Goal: Task Accomplishment & Management: Complete application form

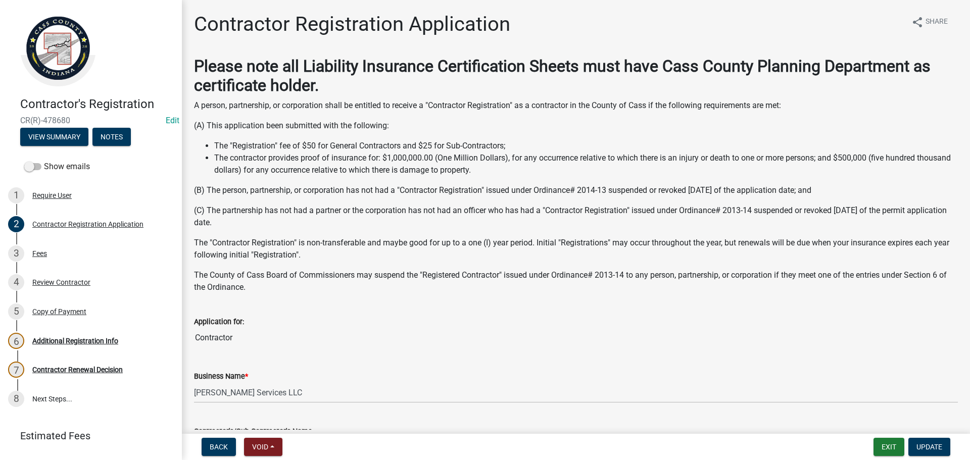
select select "IN"
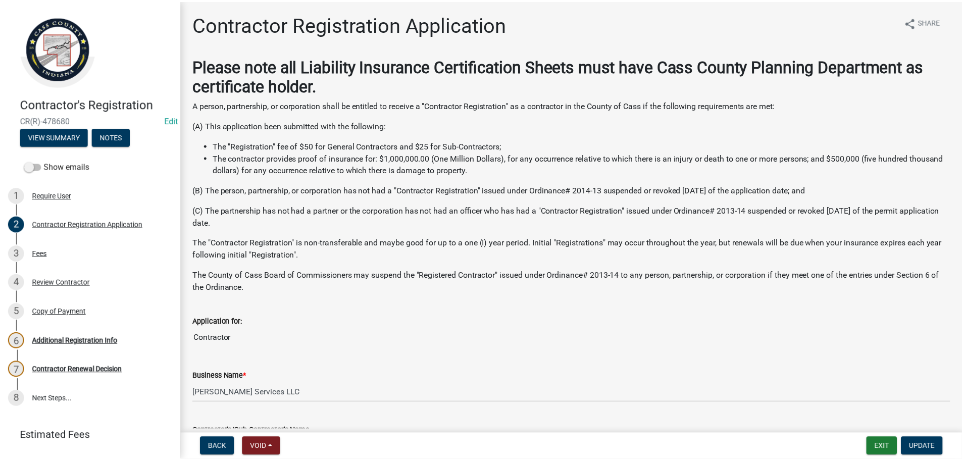
scroll to position [807, 0]
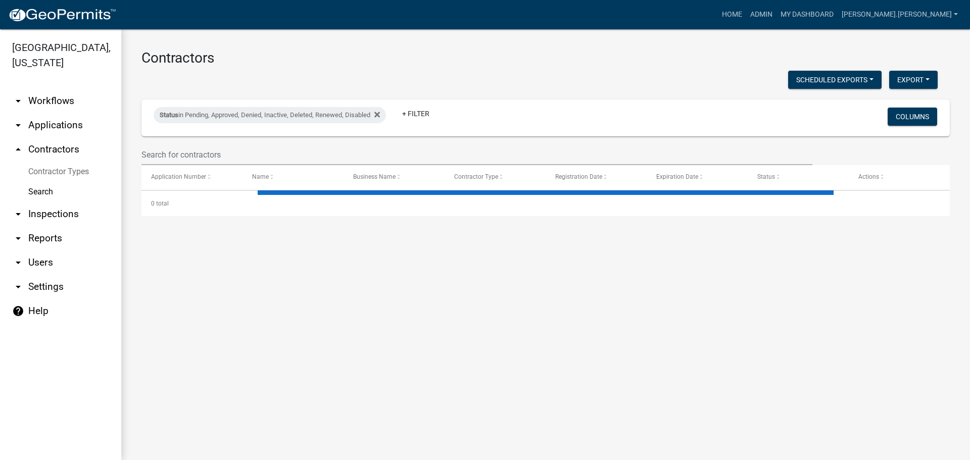
select select "3: 100"
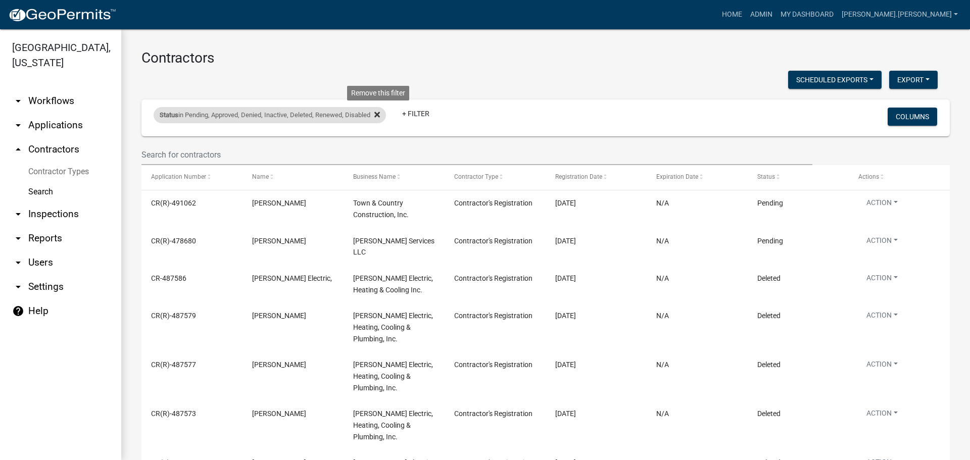
click at [380, 116] on icon at bounding box center [377, 115] width 6 height 6
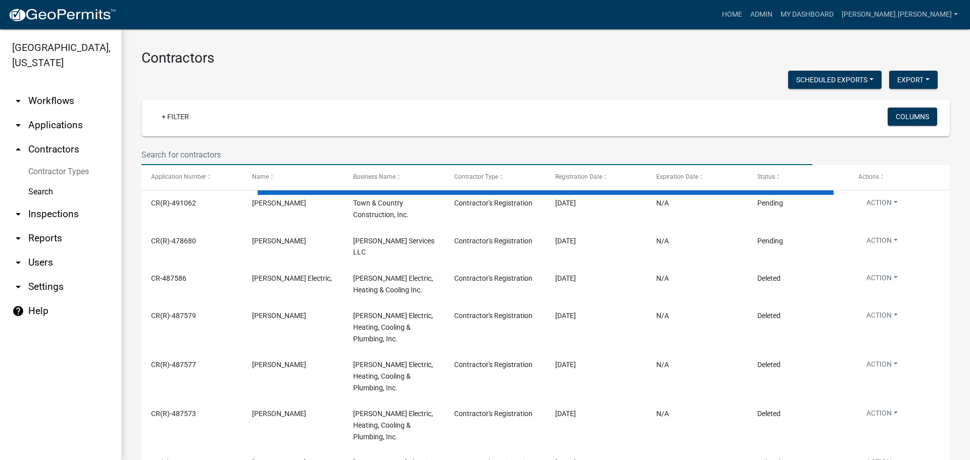
click at [212, 153] on input "text" at bounding box center [476, 154] width 671 height 21
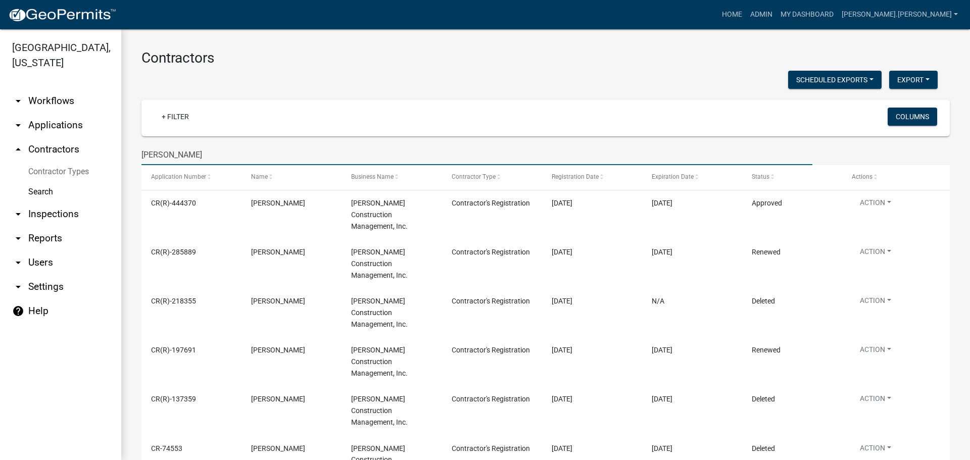
type input "bellar"
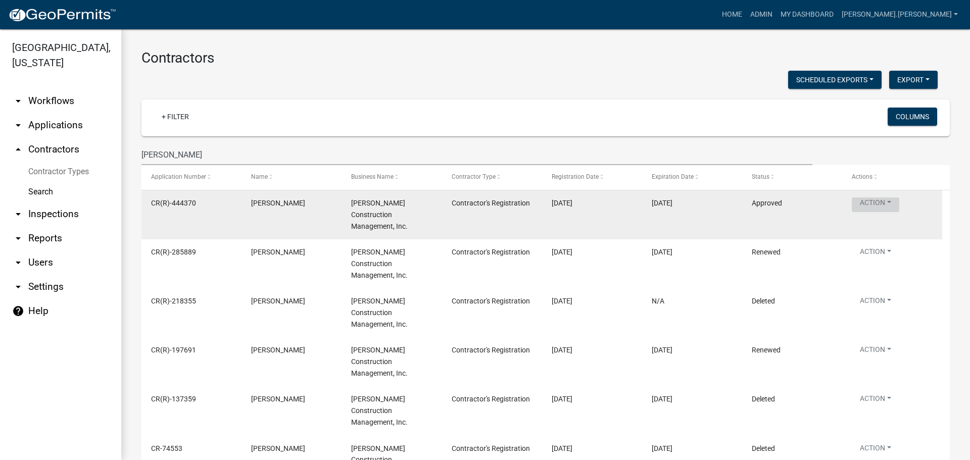
click at [857, 206] on button "Action" at bounding box center [874, 204] width 47 height 15
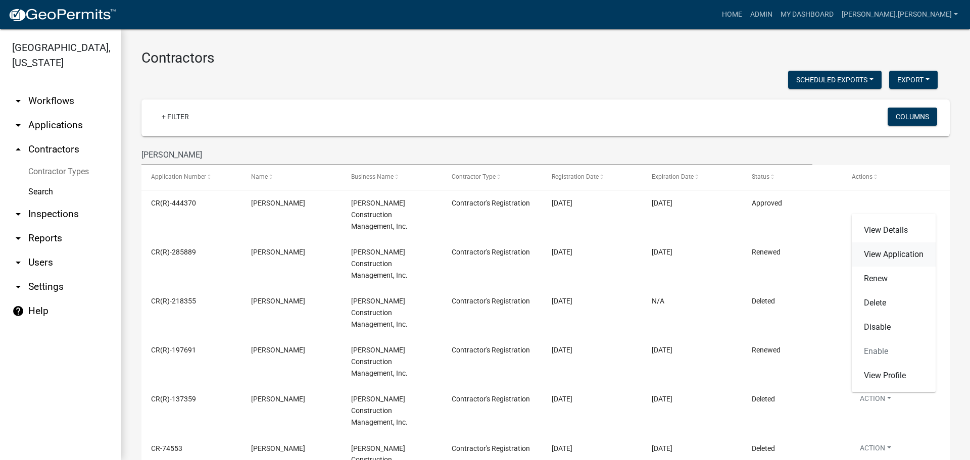
click at [865, 258] on link "View Application" at bounding box center [893, 254] width 84 height 24
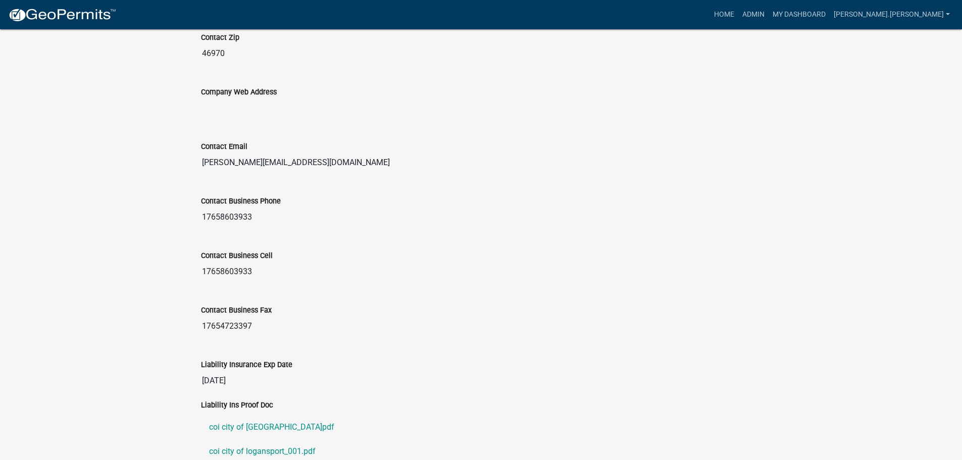
scroll to position [1020, 0]
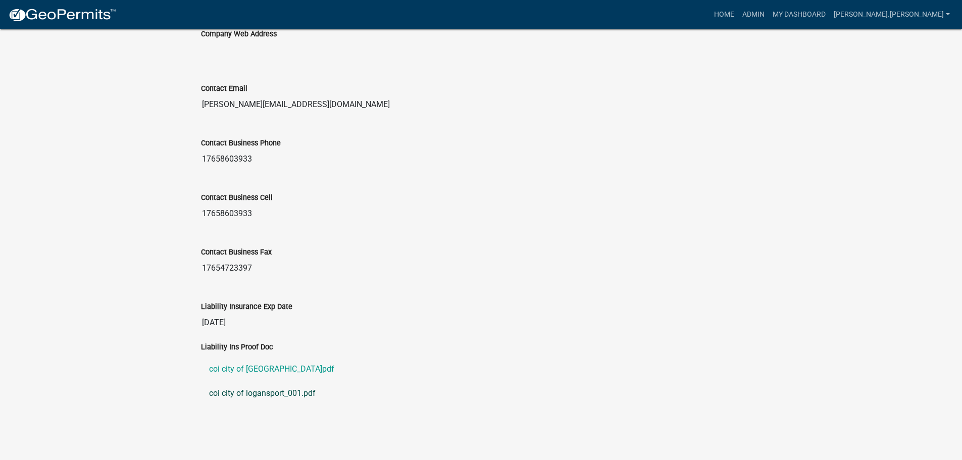
click at [262, 395] on link "coi city of logansport_001.pdf" at bounding box center [481, 393] width 561 height 24
click at [261, 369] on link "coi city of logansport.pdf" at bounding box center [481, 369] width 561 height 24
click at [268, 372] on link "coi city of logansport.pdf" at bounding box center [481, 369] width 561 height 24
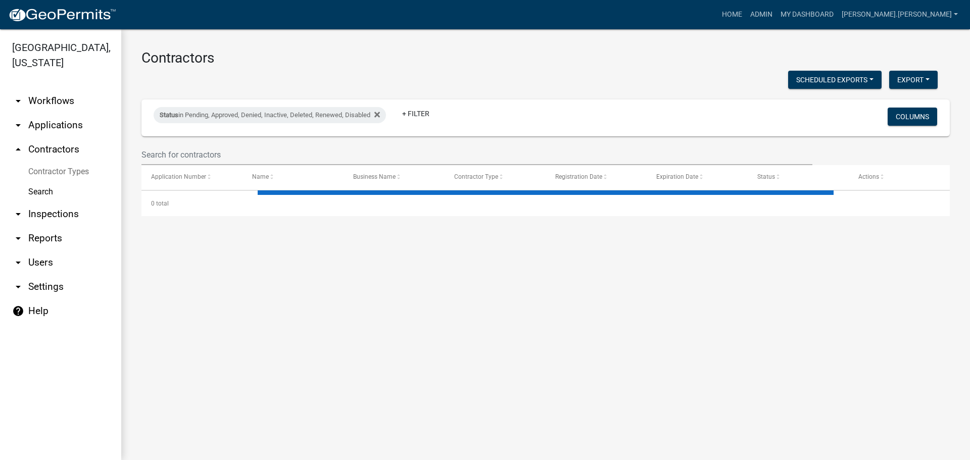
select select "3: 100"
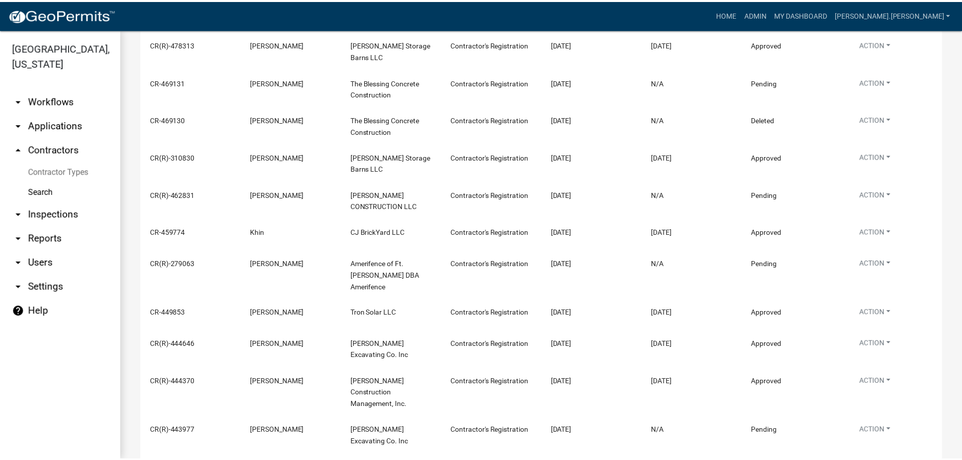
scroll to position [657, 0]
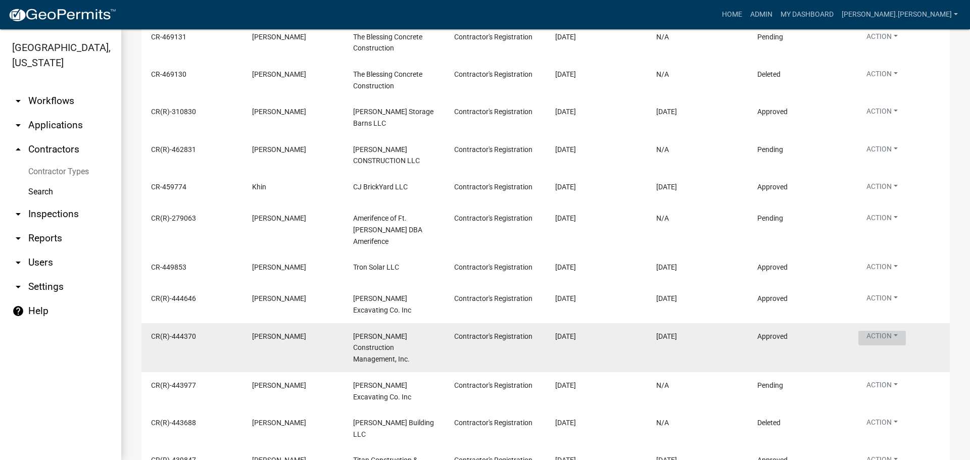
click at [886, 331] on button "Action" at bounding box center [881, 338] width 47 height 15
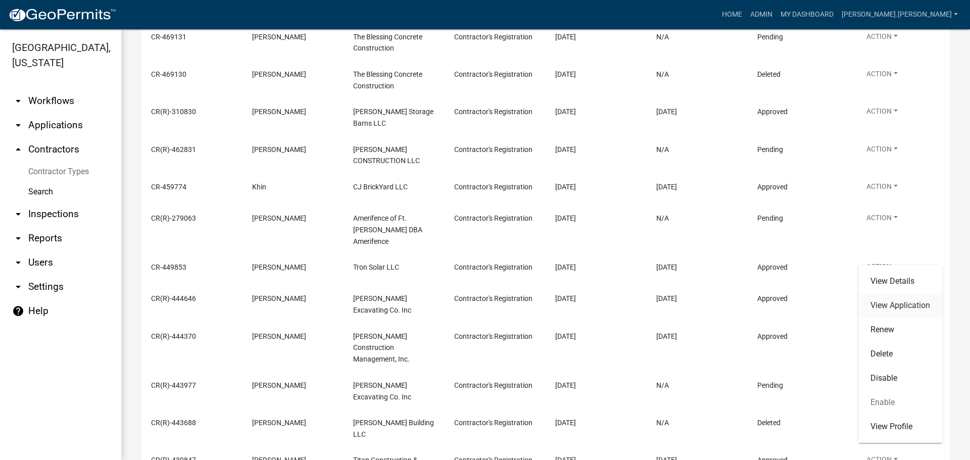
click at [883, 305] on link "View Application" at bounding box center [900, 305] width 84 height 24
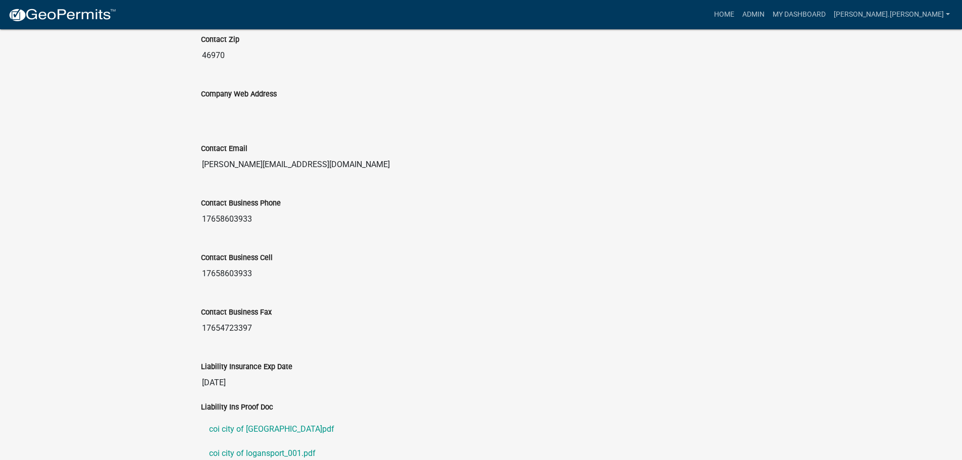
scroll to position [1020, 0]
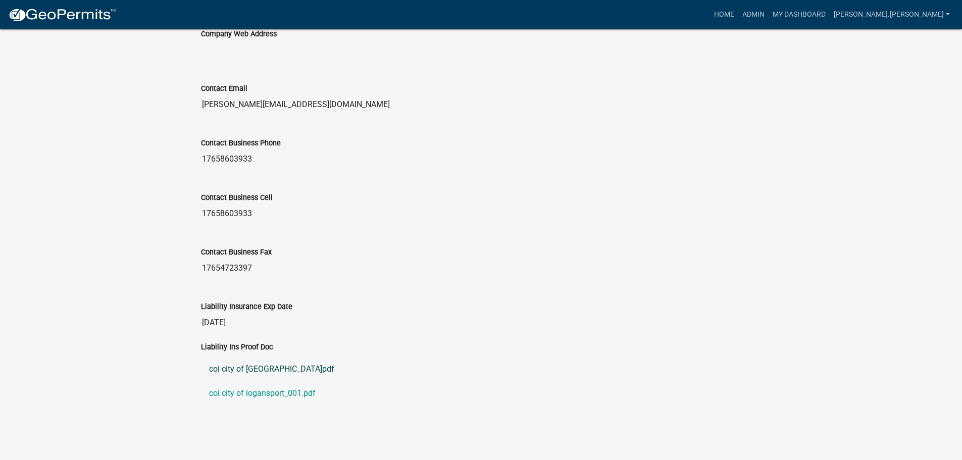
click at [255, 371] on link "coi city of logansport.pdf" at bounding box center [481, 369] width 561 height 24
click at [271, 391] on link "coi city of logansport_001.pdf" at bounding box center [481, 393] width 561 height 24
drag, startPoint x: 256, startPoint y: 215, endPoint x: 184, endPoint y: 226, distance: 72.1
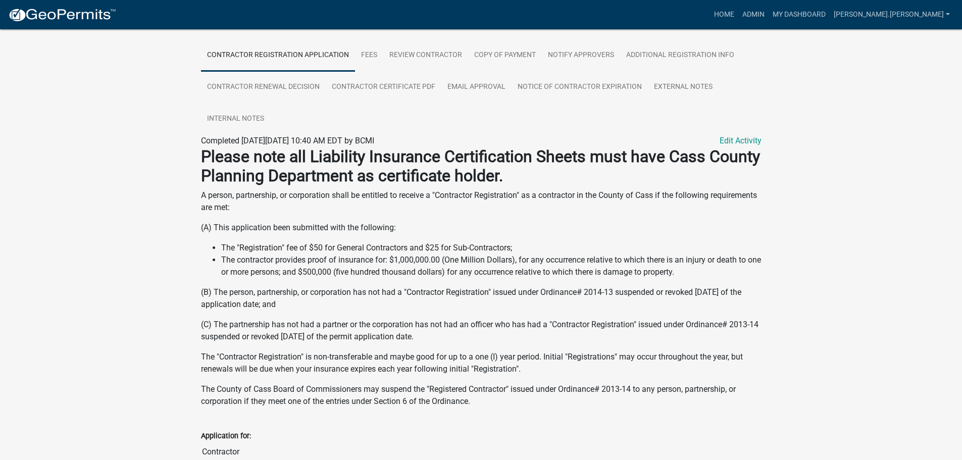
scroll to position [51, 0]
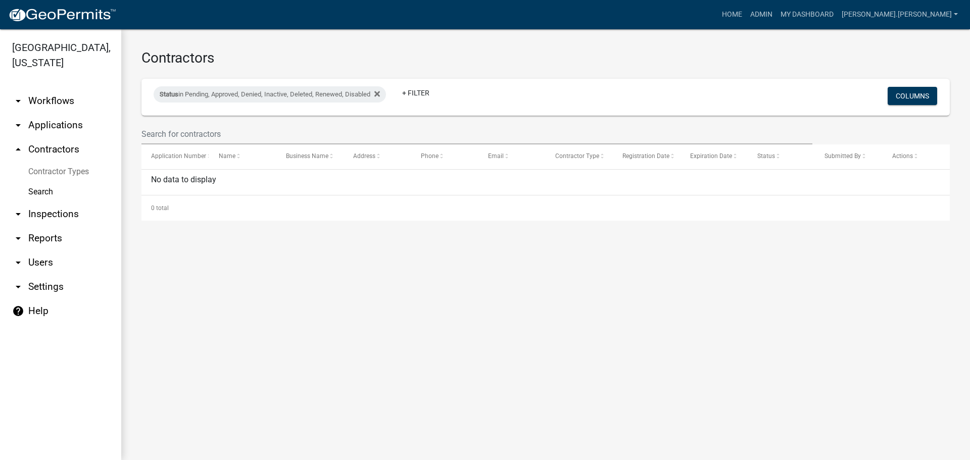
select select "3: 100"
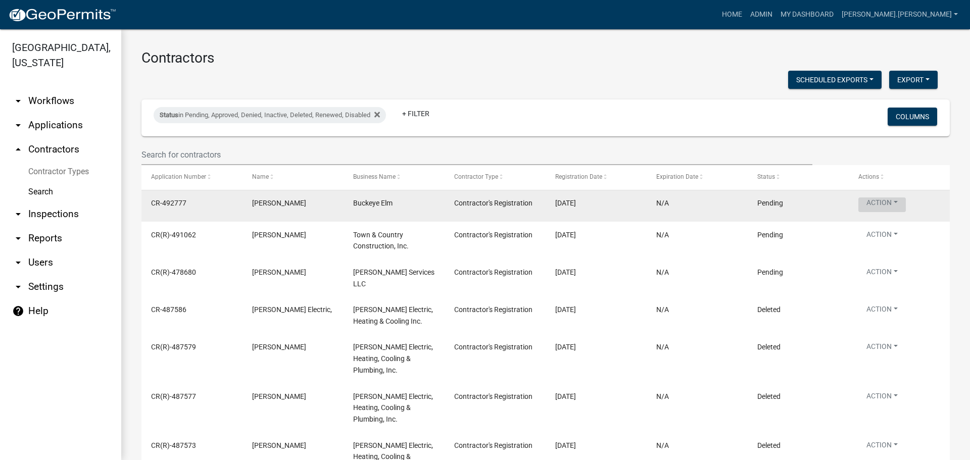
click at [876, 208] on button "Action" at bounding box center [881, 204] width 47 height 15
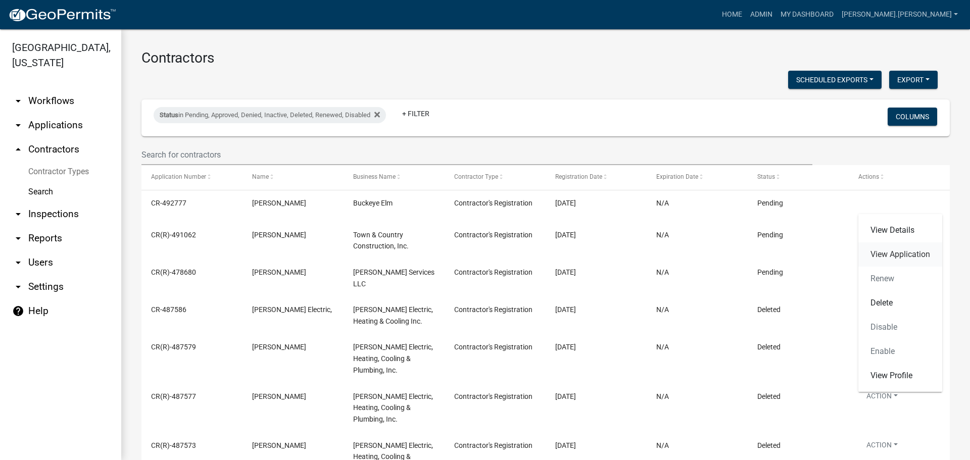
click at [871, 256] on link "View Application" at bounding box center [900, 254] width 84 height 24
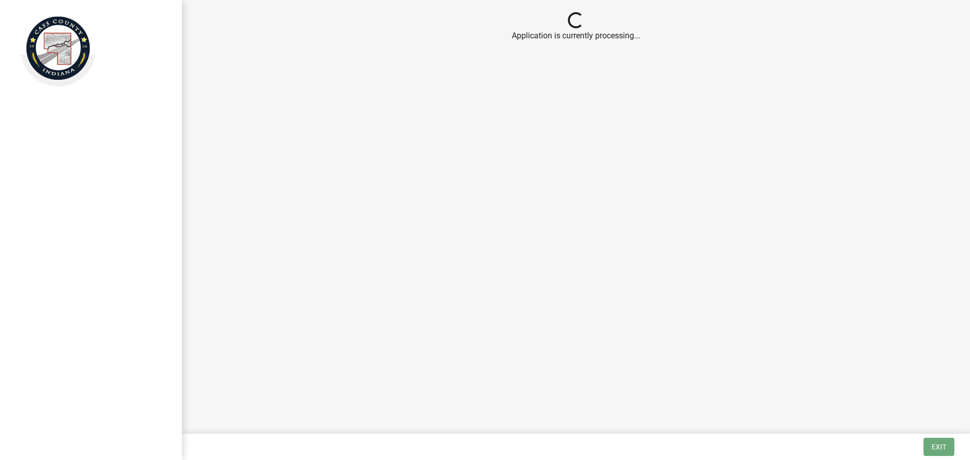
select select "3: 3"
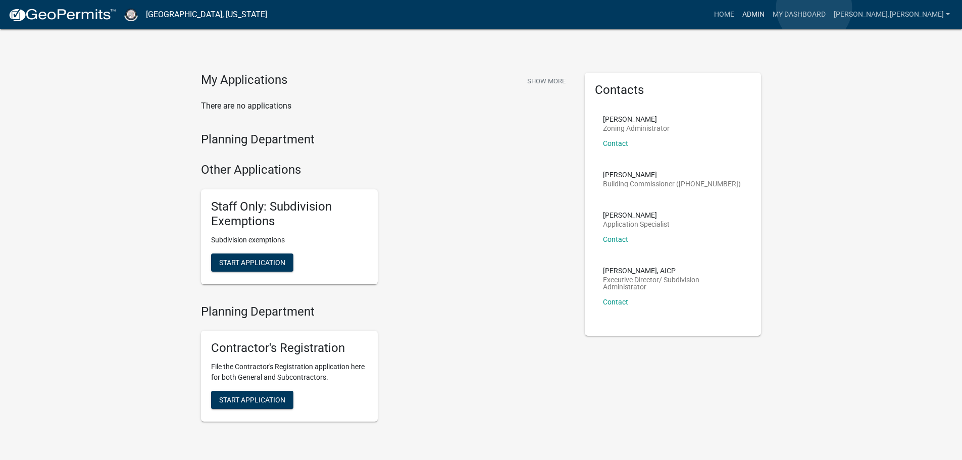
click at [769, 8] on link "Admin" at bounding box center [753, 14] width 30 height 19
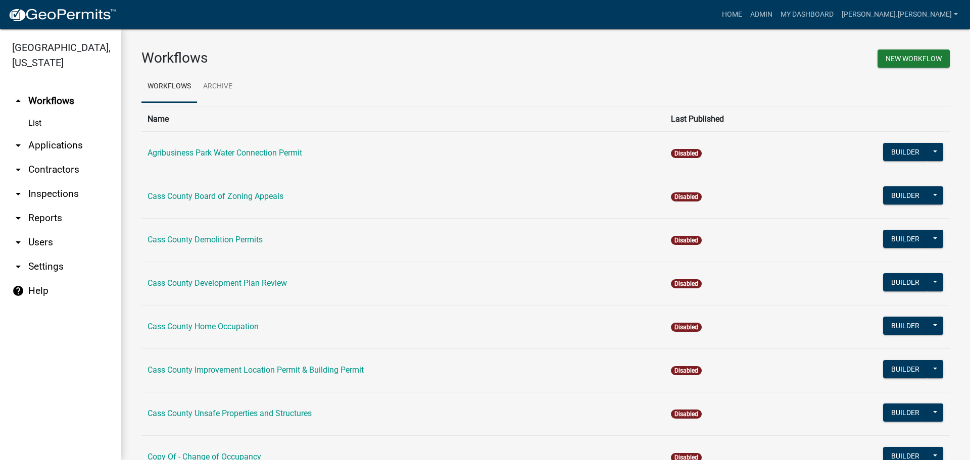
click at [38, 158] on link "arrow_drop_down Contractors" at bounding box center [60, 170] width 121 height 24
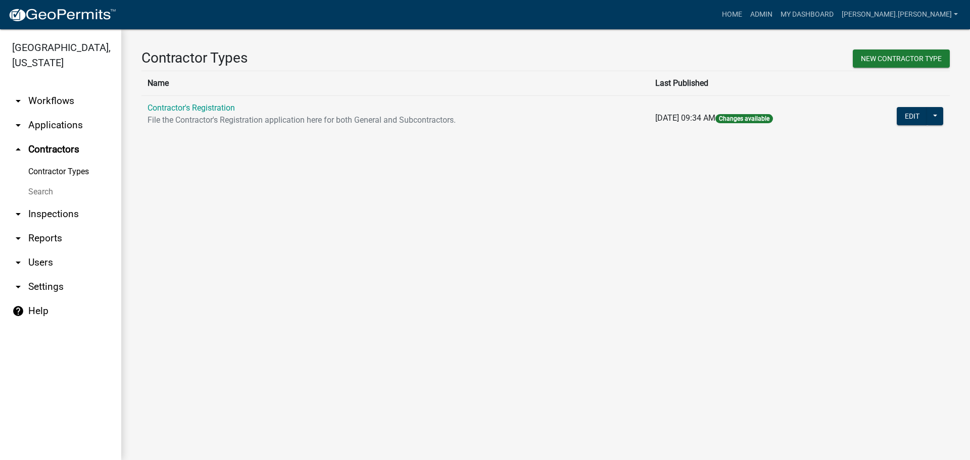
click at [41, 182] on link "Search" at bounding box center [60, 192] width 121 height 20
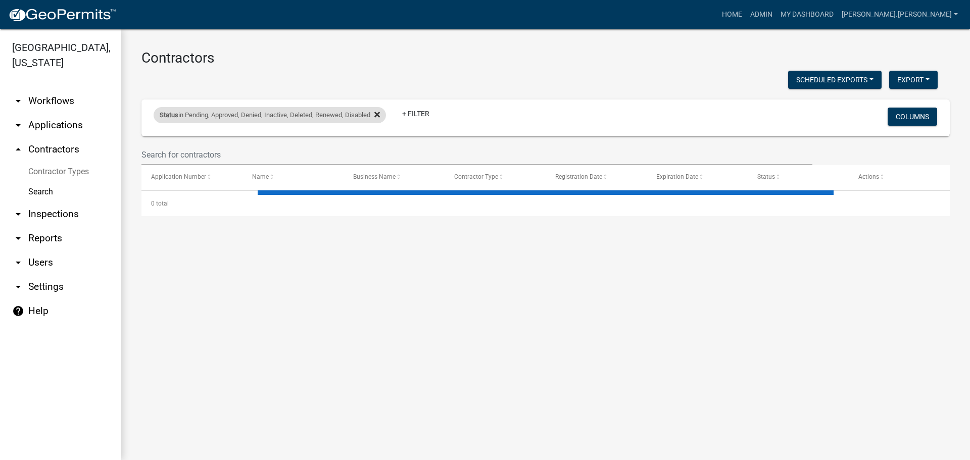
click at [378, 117] on icon at bounding box center [377, 115] width 6 height 8
select select "3: 100"
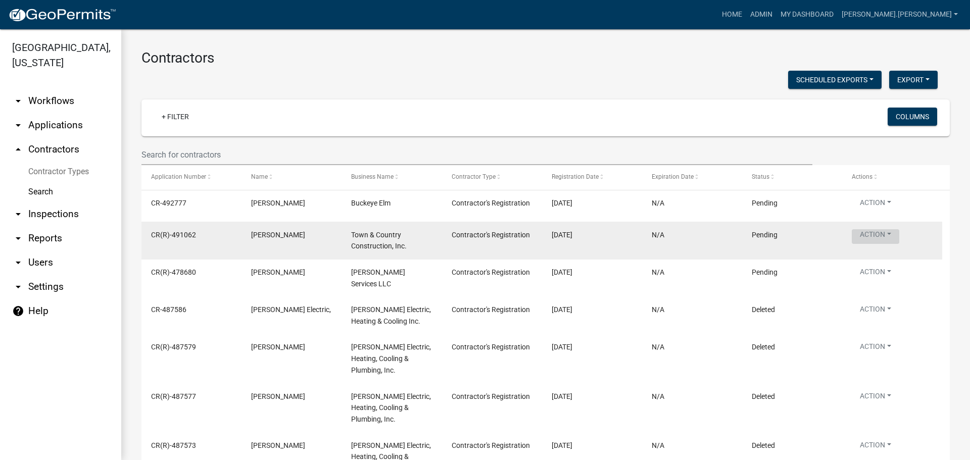
click at [876, 230] on button "Action" at bounding box center [874, 236] width 47 height 15
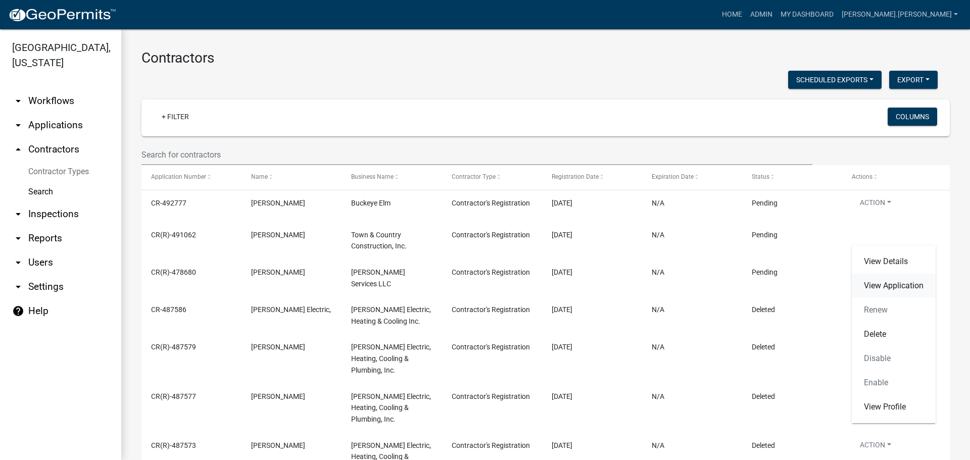
click at [872, 289] on link "View Application" at bounding box center [893, 286] width 84 height 24
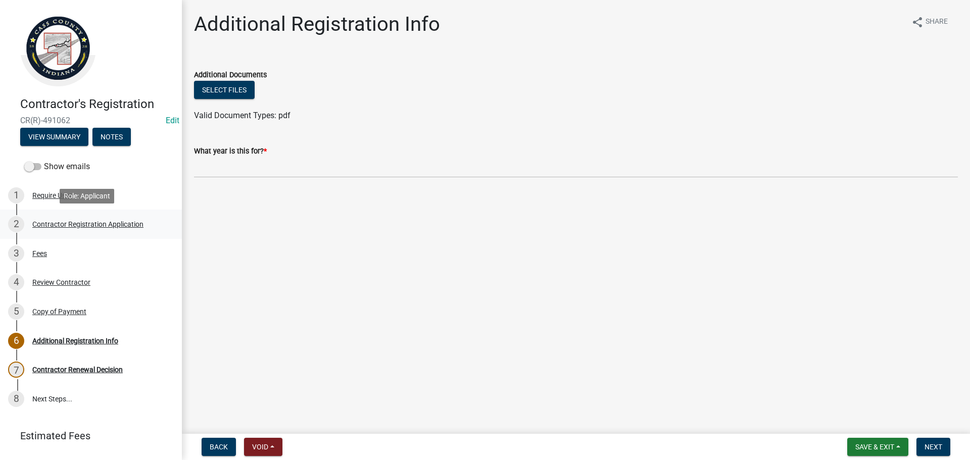
click at [74, 223] on div "Contractor Registration Application" at bounding box center [87, 224] width 111 height 7
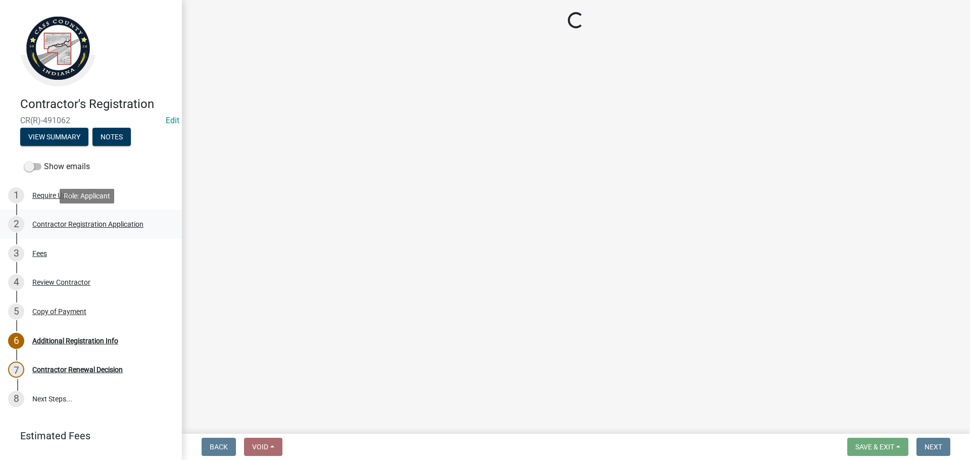
select select "IN"
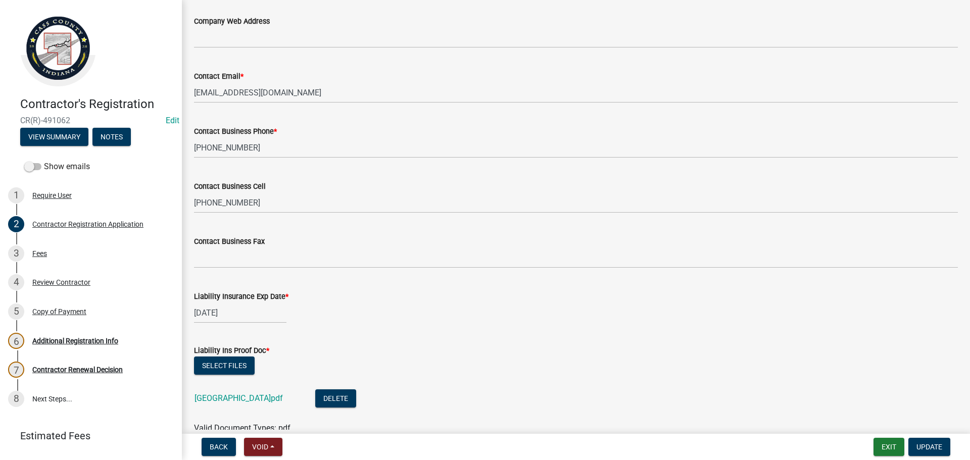
scroll to position [807, 0]
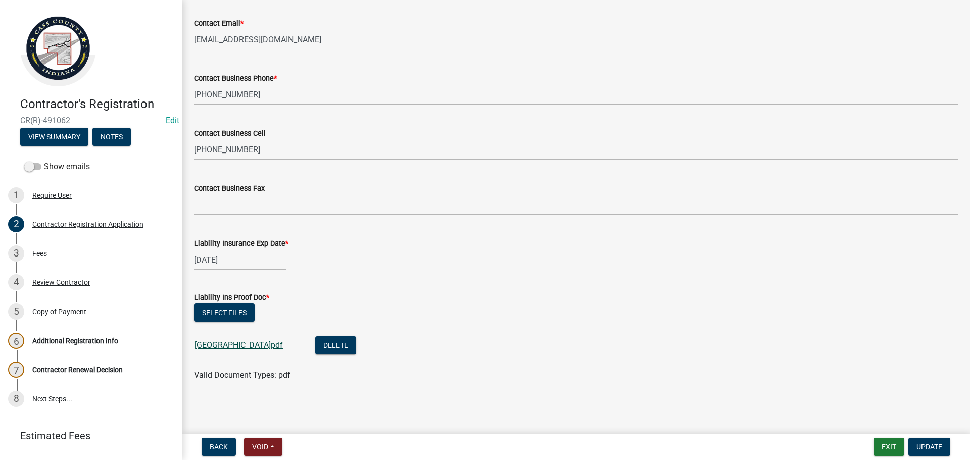
click at [230, 348] on link "cass county.pdf" at bounding box center [238, 345] width 88 height 10
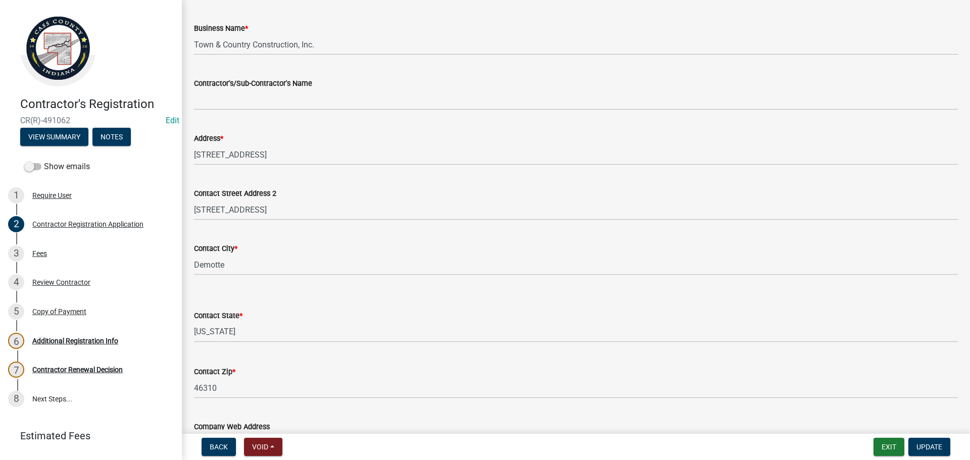
scroll to position [352, 0]
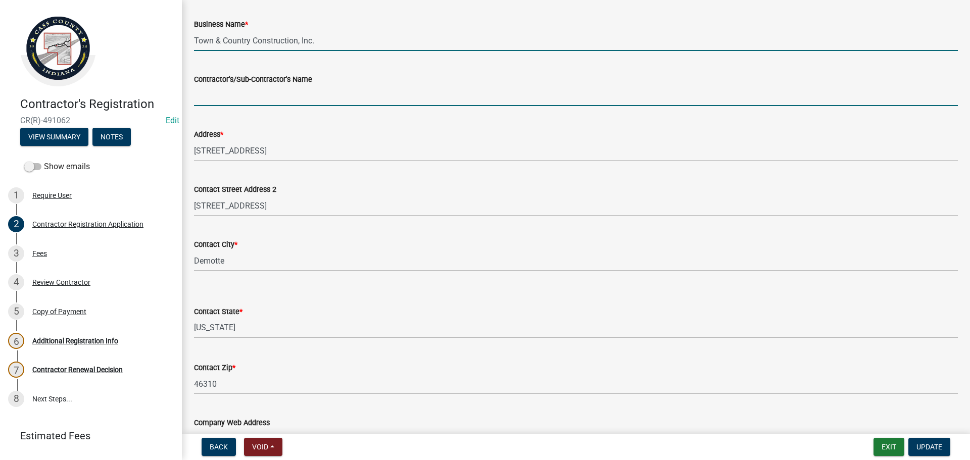
drag, startPoint x: 517, startPoint y: 86, endPoint x: 348, endPoint y: 36, distance: 176.4
click at [348, 36] on input "Town & Country Construction, Inc." at bounding box center [576, 40] width 764 height 21
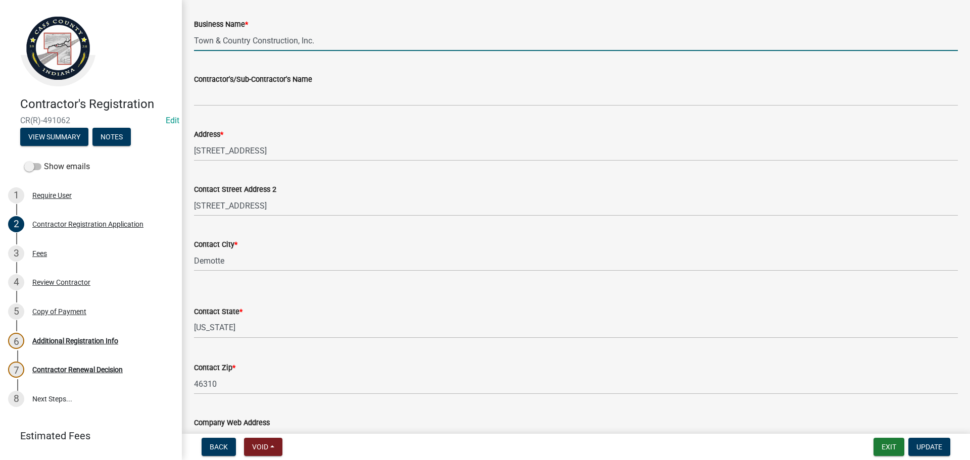
click at [425, 8] on div "Business Name * Town & Country Construction, Inc." at bounding box center [576, 27] width 764 height 47
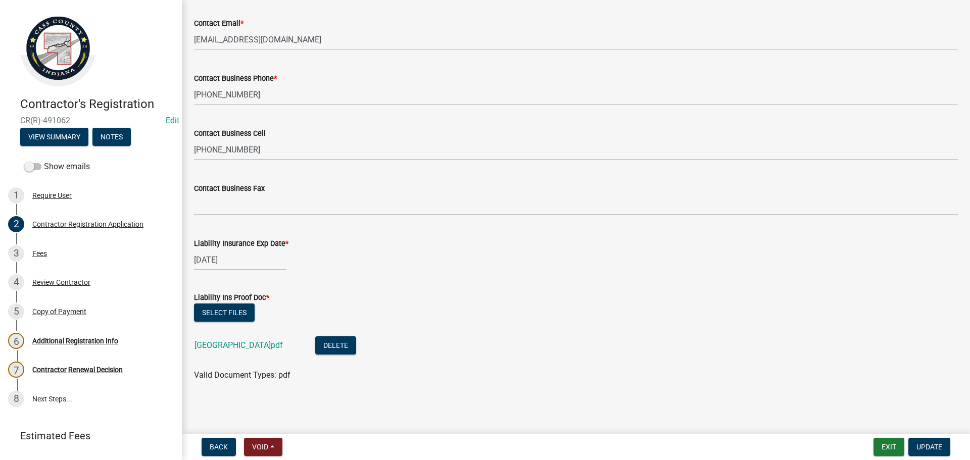
scroll to position [807, 0]
click at [247, 342] on link "cass county.pdf" at bounding box center [238, 345] width 88 height 10
click at [67, 311] on div "Copy of Payment" at bounding box center [59, 311] width 54 height 7
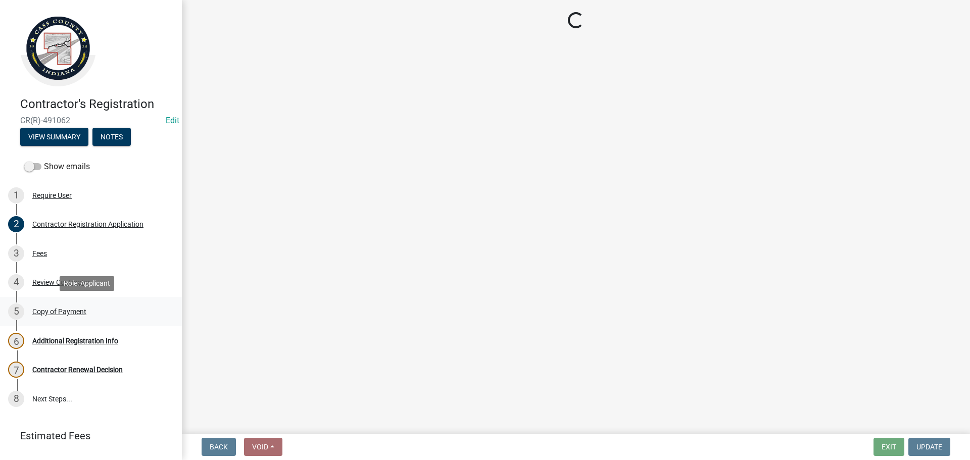
scroll to position [0, 0]
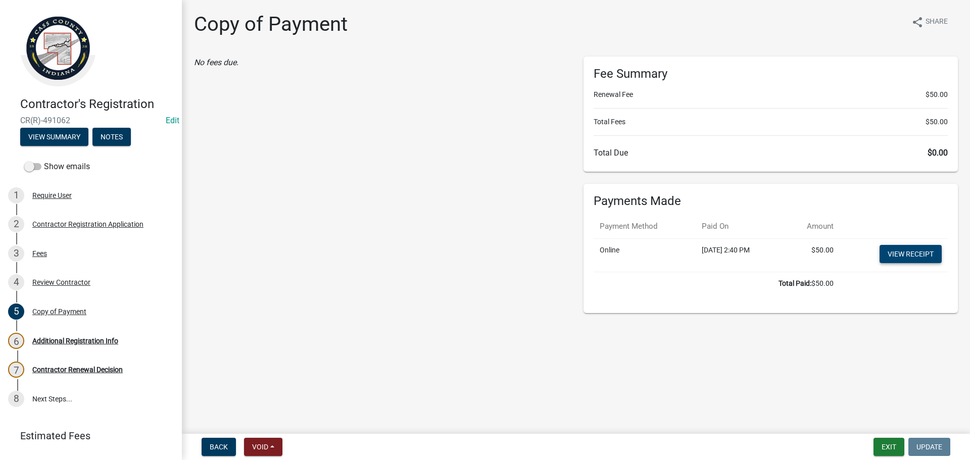
click at [917, 250] on link "View receipt" at bounding box center [910, 254] width 62 height 18
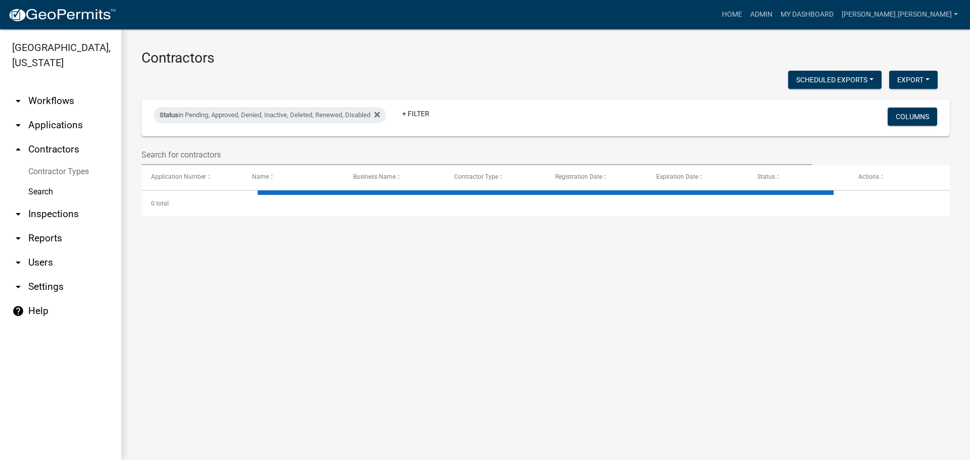
select select "3: 100"
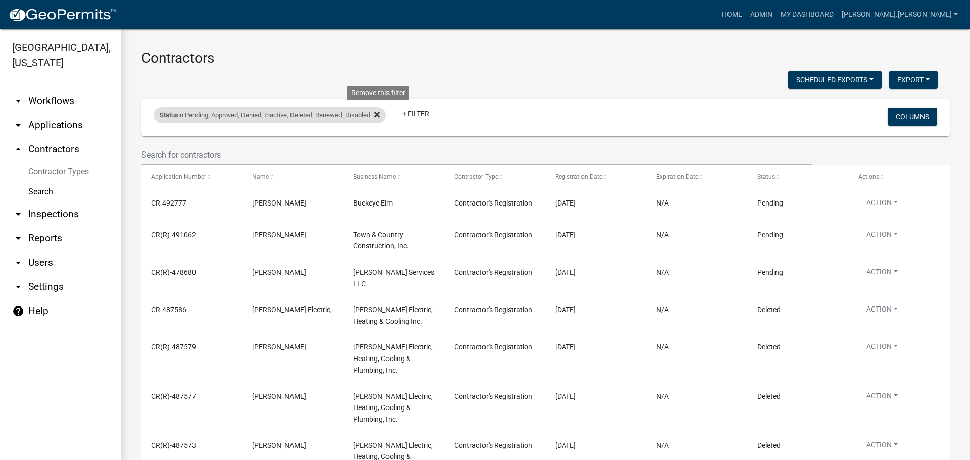
click at [380, 119] on fa-icon at bounding box center [375, 115] width 10 height 16
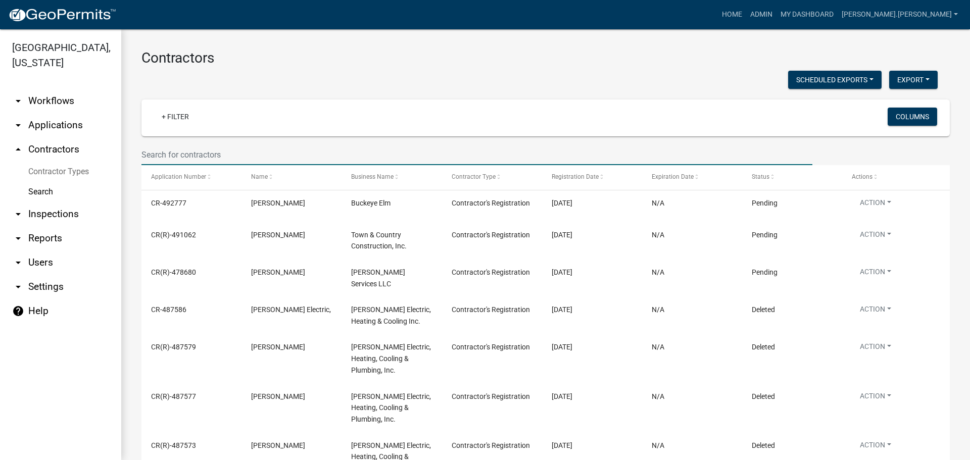
click at [195, 156] on input "text" at bounding box center [476, 154] width 671 height 21
type input "bellar"
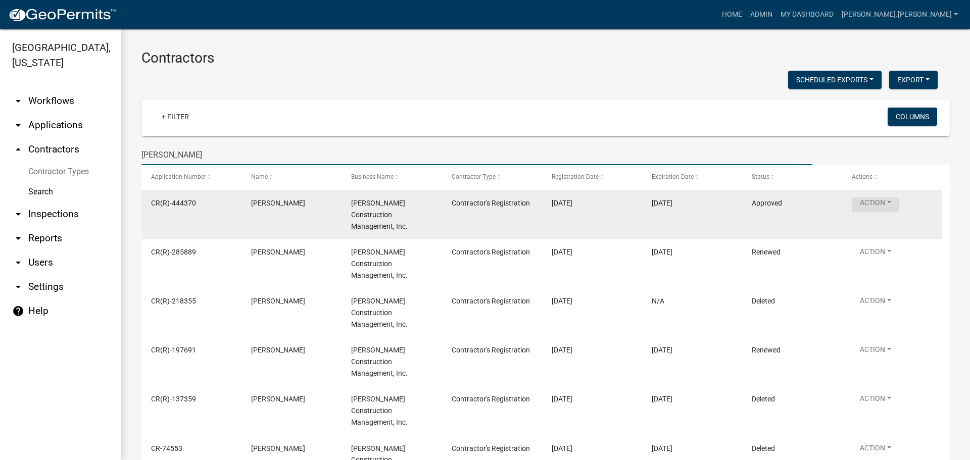
click at [882, 204] on button "Action" at bounding box center [874, 204] width 47 height 15
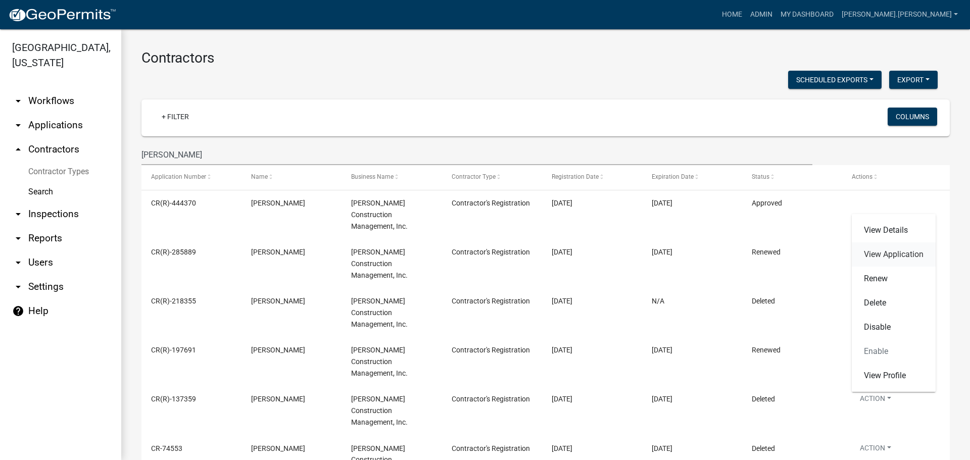
click at [886, 255] on link "View Application" at bounding box center [893, 254] width 84 height 24
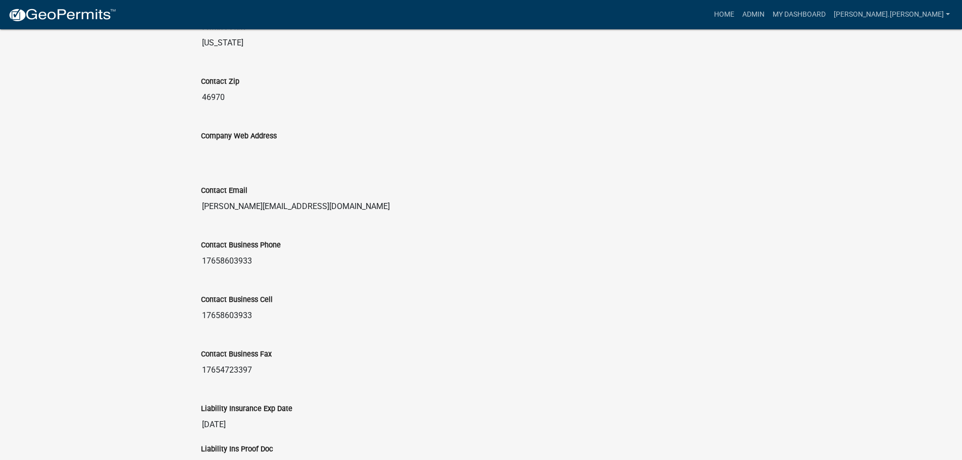
scroll to position [1010, 0]
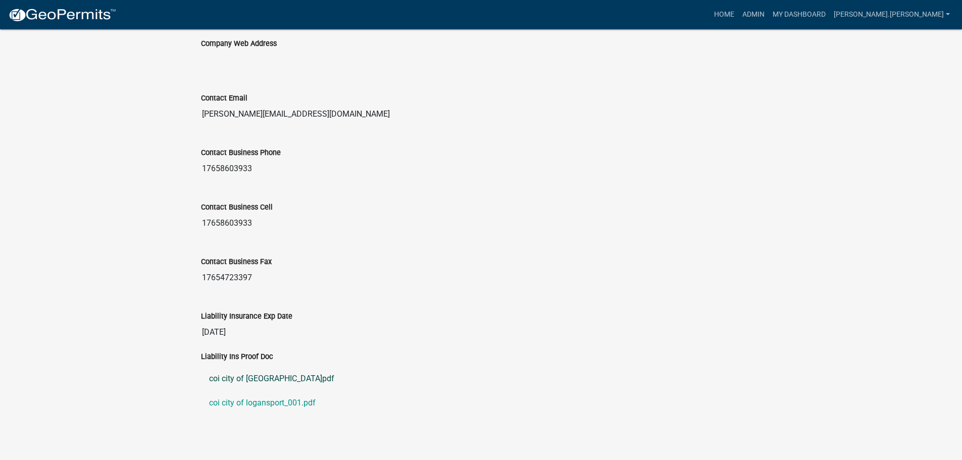
click at [244, 379] on link "coi city of logansport.pdf" at bounding box center [481, 379] width 561 height 24
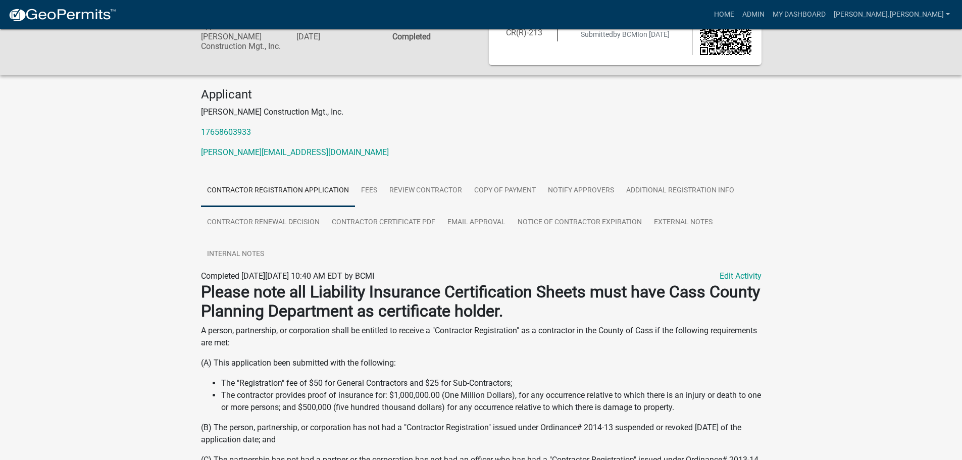
scroll to position [0, 0]
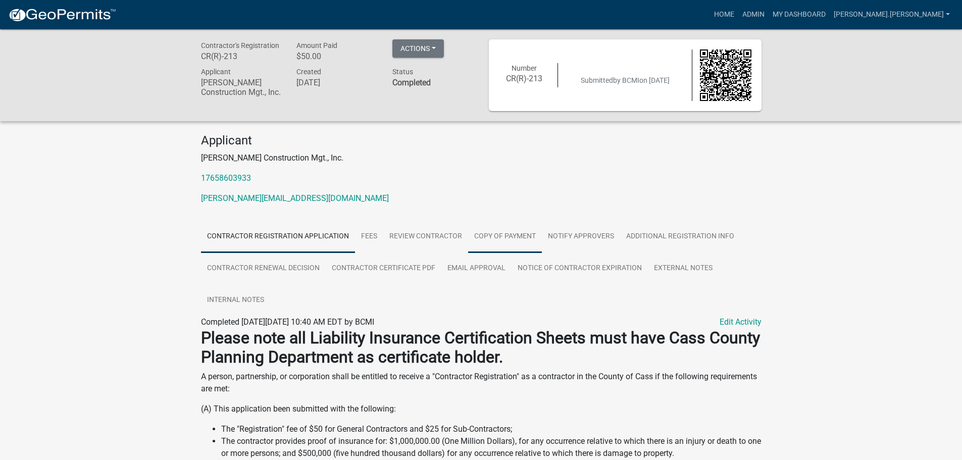
click at [488, 242] on link "Copy of Payment" at bounding box center [505, 237] width 74 height 32
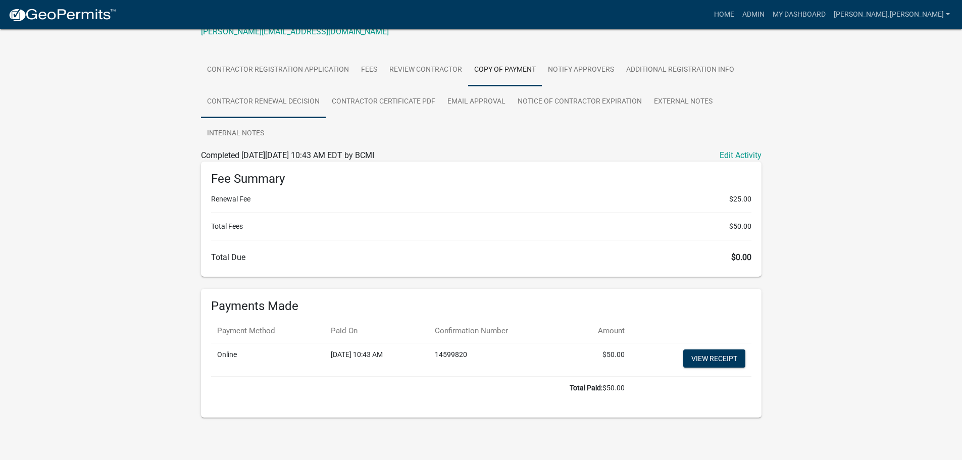
scroll to position [137, 0]
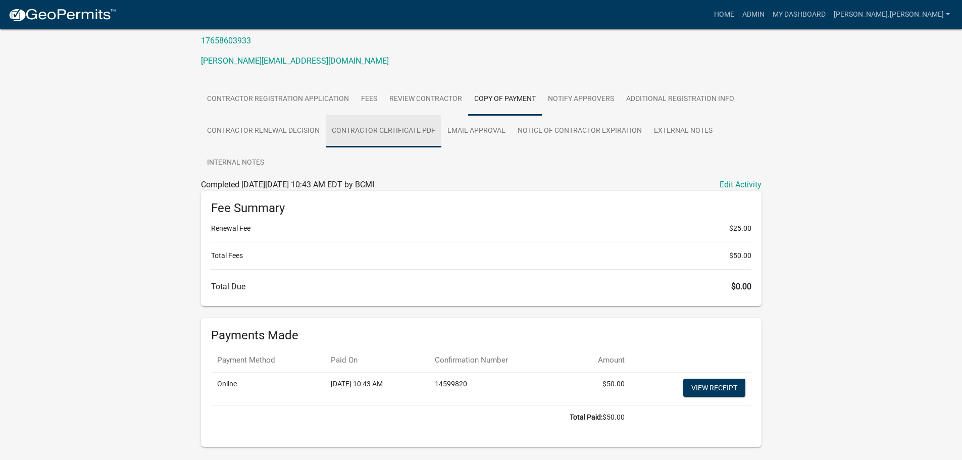
click at [397, 132] on link "Contractor Certificate PDF" at bounding box center [384, 131] width 116 height 32
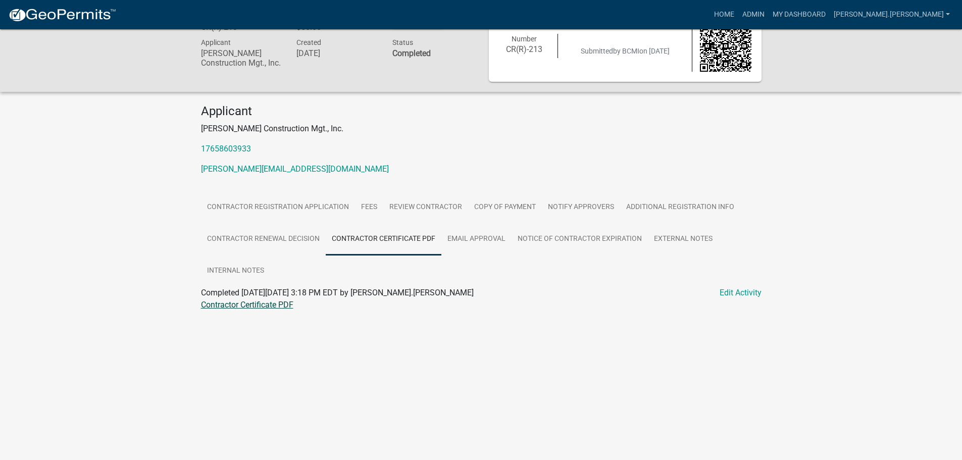
click at [257, 306] on link "Contractor Certificate PDF" at bounding box center [247, 305] width 92 height 10
click at [378, 236] on link "Contractor Certificate PDF" at bounding box center [384, 239] width 116 height 32
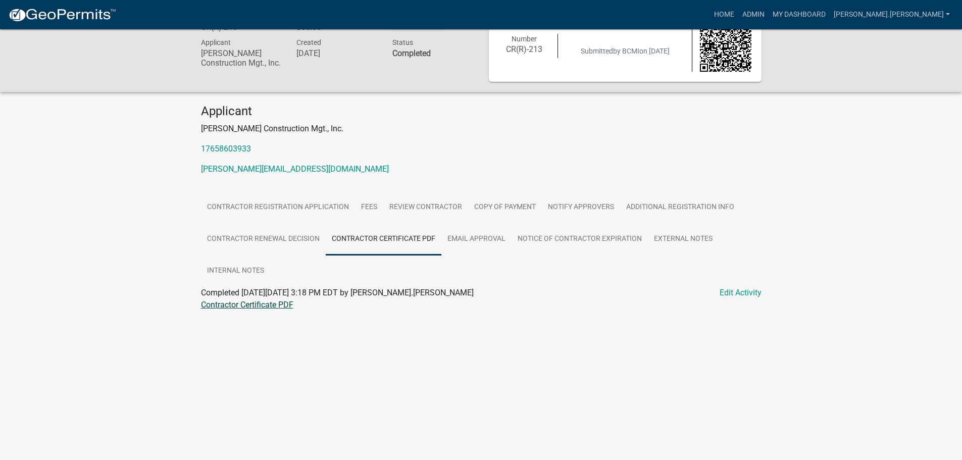
click at [253, 304] on link "Contractor Certificate PDF" at bounding box center [247, 305] width 92 height 10
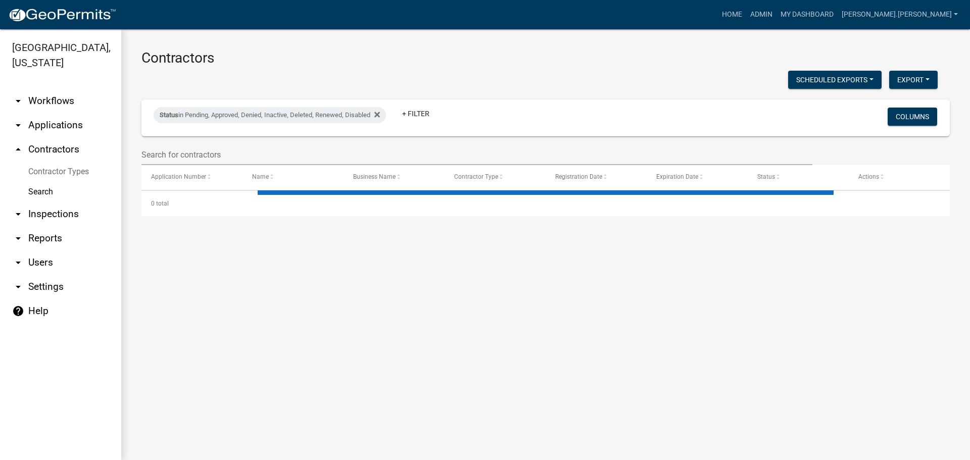
select select "3: 100"
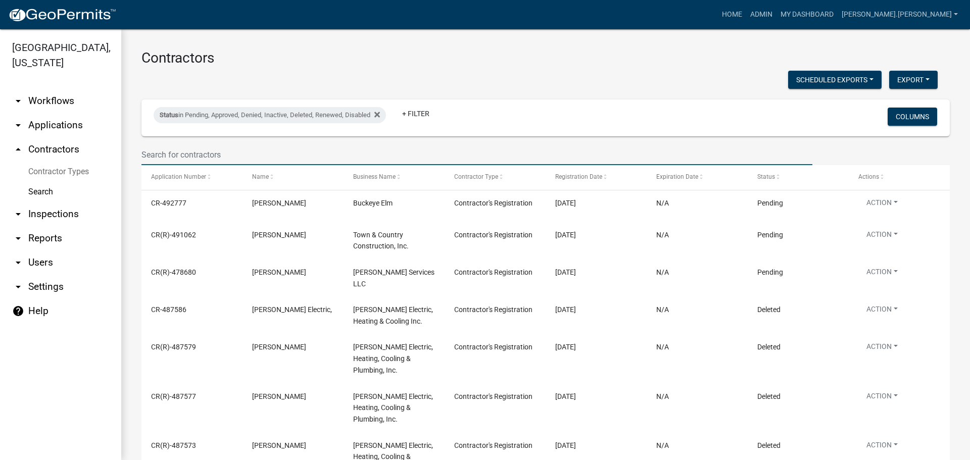
click at [237, 149] on input "text" at bounding box center [476, 154] width 671 height 21
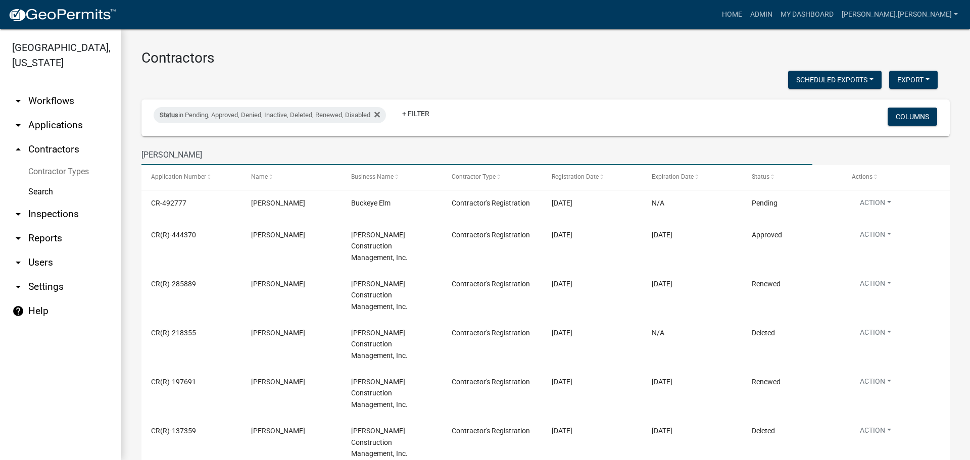
type input "bellar"
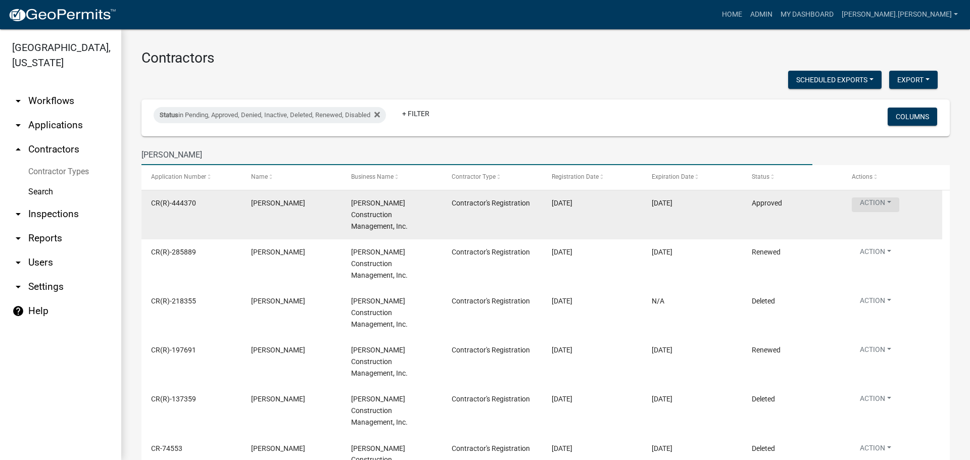
click at [864, 203] on button "Action" at bounding box center [874, 204] width 47 height 15
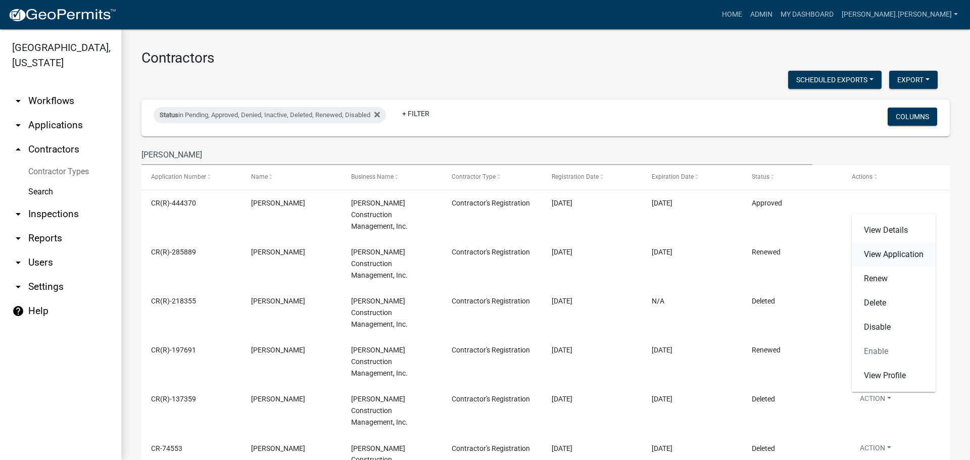
click at [888, 258] on link "View Application" at bounding box center [893, 254] width 84 height 24
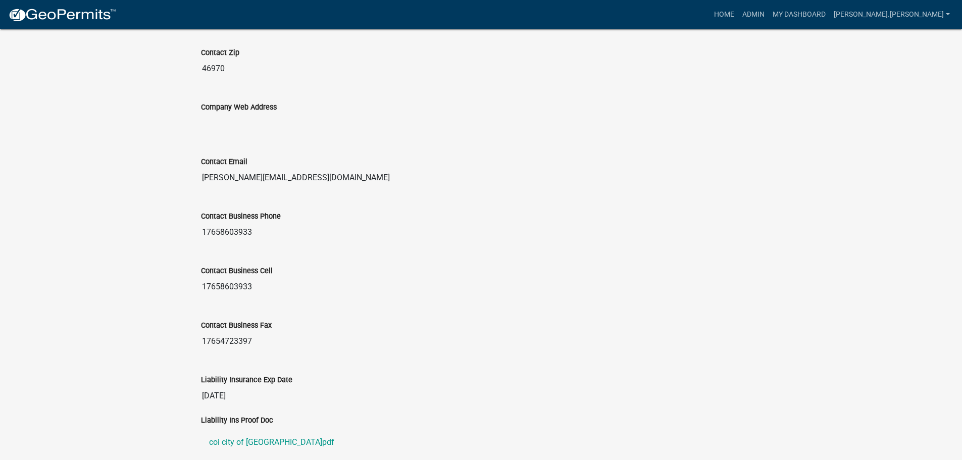
scroll to position [1020, 0]
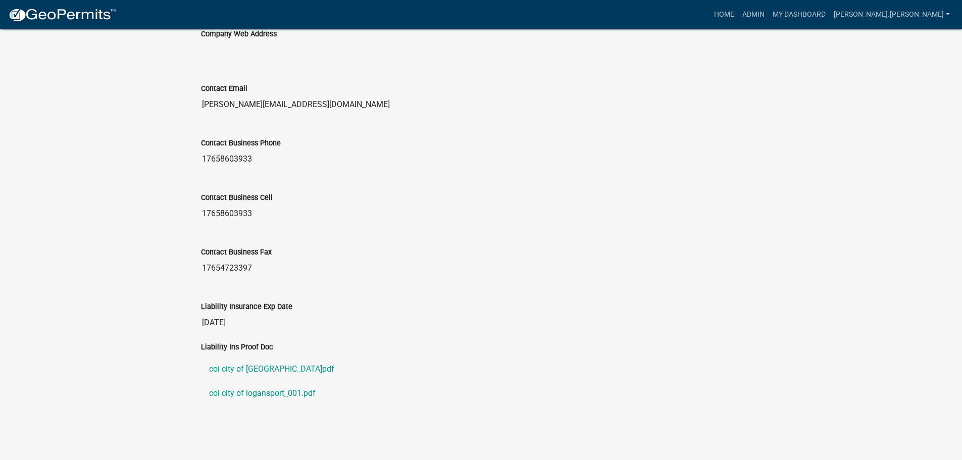
click at [227, 371] on link "coi city of logansport.pdf" at bounding box center [481, 369] width 561 height 24
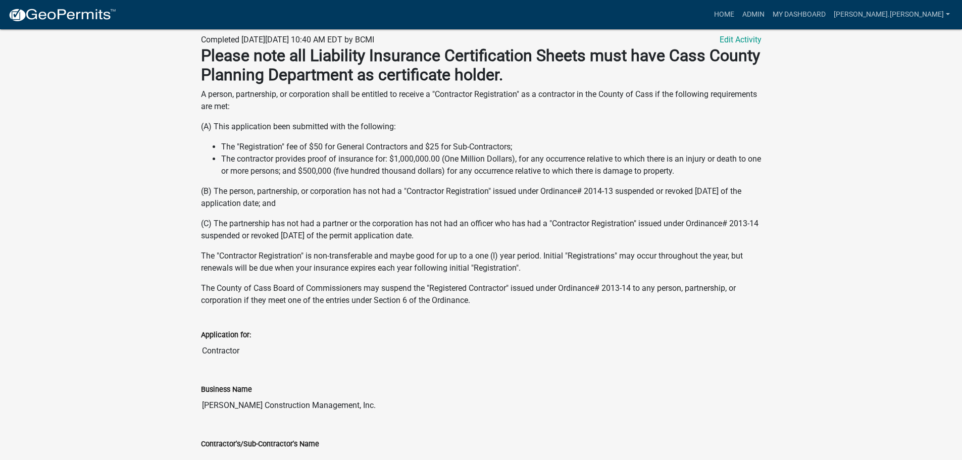
scroll to position [111, 0]
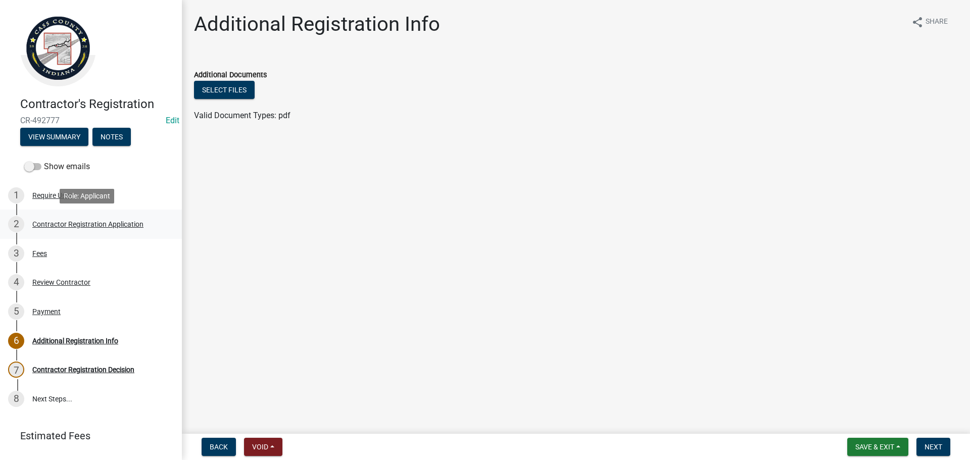
click at [125, 227] on div "Contractor Registration Application" at bounding box center [87, 224] width 111 height 7
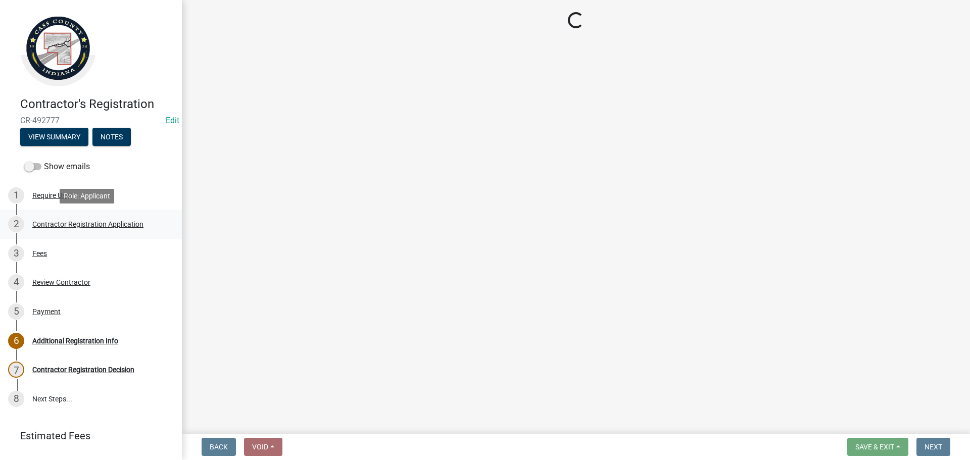
select select "OH"
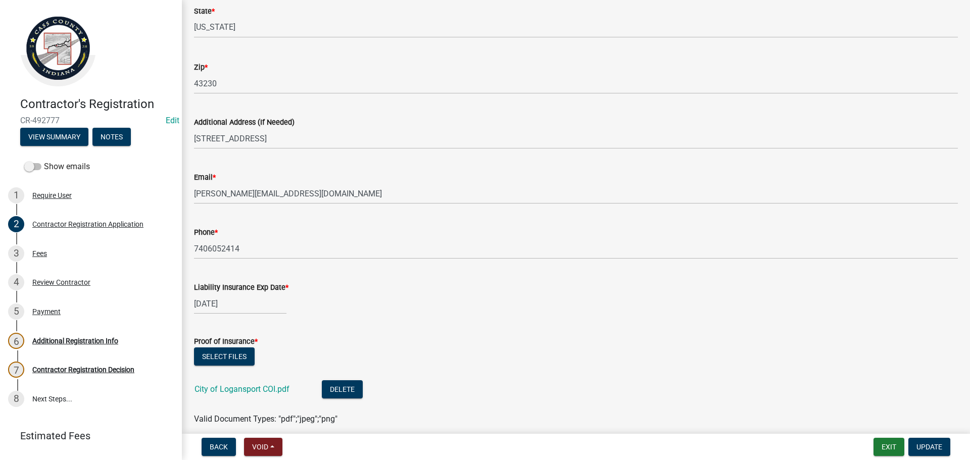
scroll to position [606, 0]
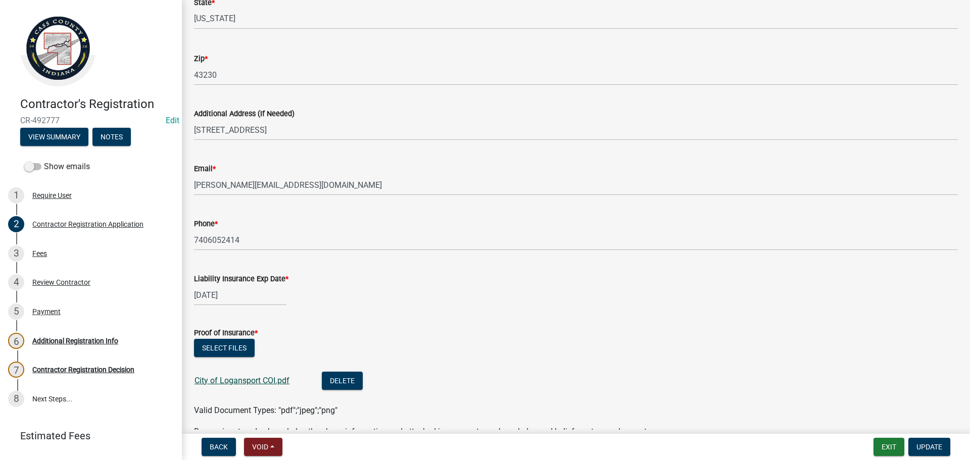
click at [253, 382] on link "City of Logansport COI.pdf" at bounding box center [241, 381] width 95 height 10
click at [260, 378] on link "City of Logansport COI.pdf" at bounding box center [241, 381] width 95 height 10
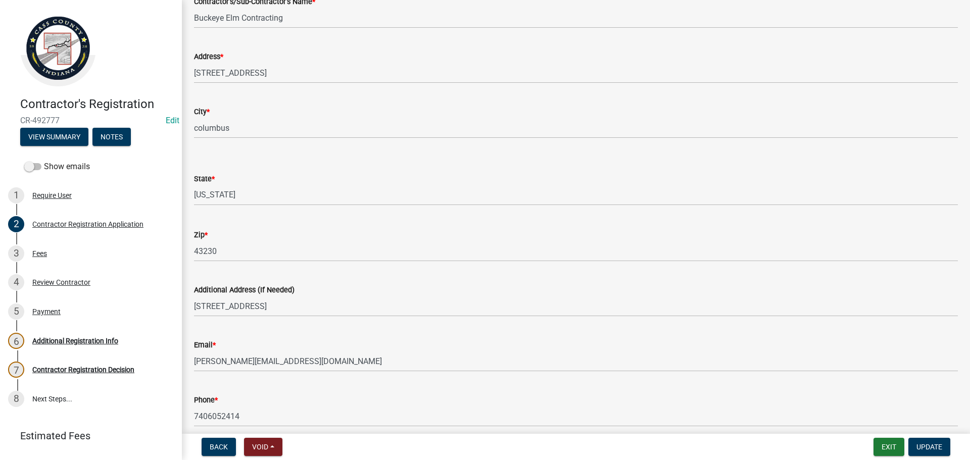
scroll to position [556, 0]
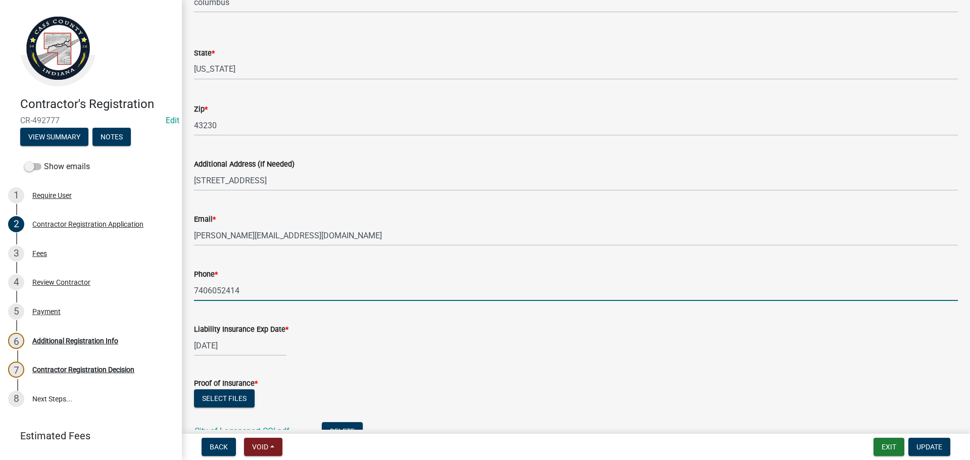
click at [267, 290] on input "7406052414" at bounding box center [576, 290] width 764 height 21
drag, startPoint x: 267, startPoint y: 290, endPoint x: 188, endPoint y: 292, distance: 78.8
click at [188, 292] on div "Phone * [PHONE_NUMBER]" at bounding box center [575, 277] width 779 height 47
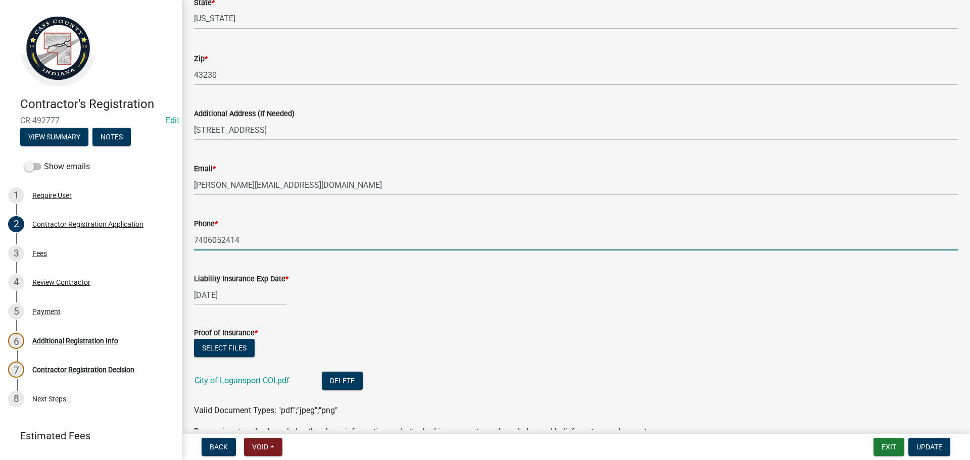
click at [497, 319] on form "Proof of Insurance * Select files City of Logansport COI.pdf Delete Valid Docum…" at bounding box center [576, 366] width 764 height 102
